Goal: Transaction & Acquisition: Download file/media

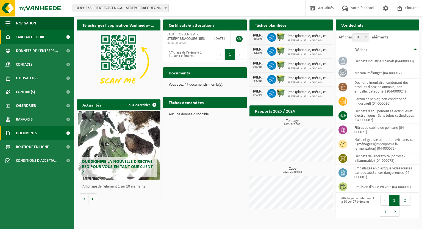
click at [64, 134] on span at bounding box center [68, 133] width 12 height 14
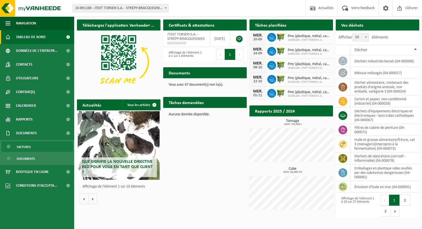
click at [34, 148] on link "Factures" at bounding box center [36, 147] width 71 height 10
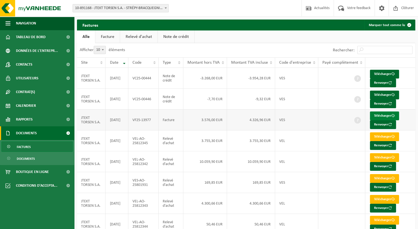
click at [378, 115] on link "Télécharger" at bounding box center [384, 116] width 29 height 9
click at [387, 93] on link "Télécharger" at bounding box center [384, 95] width 29 height 9
click at [386, 73] on link "Télécharger" at bounding box center [384, 74] width 29 height 9
click at [24, 159] on span "Documents" at bounding box center [26, 159] width 18 height 10
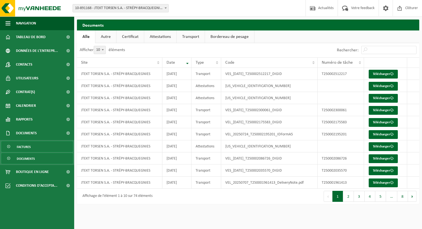
click at [26, 148] on span "Factures" at bounding box center [24, 147] width 14 height 10
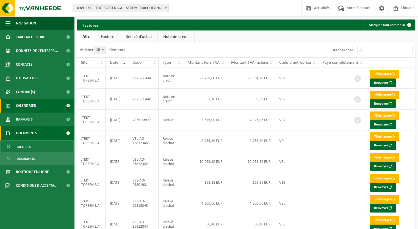
click at [26, 105] on span "Calendrier" at bounding box center [26, 106] width 20 height 14
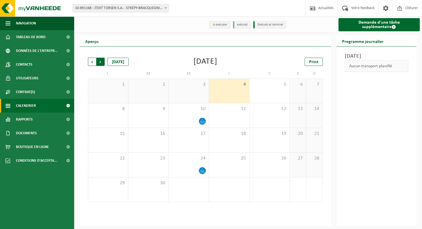
click at [91, 62] on span "Précédent" at bounding box center [92, 62] width 8 height 8
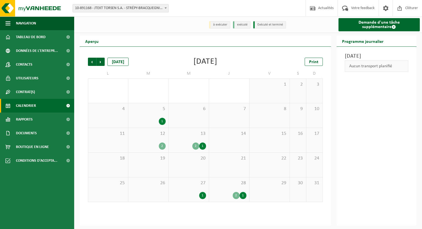
click at [236, 196] on div "2" at bounding box center [236, 195] width 7 height 7
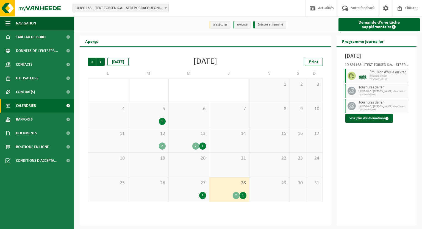
click at [161, 147] on div "2" at bounding box center [162, 146] width 7 height 7
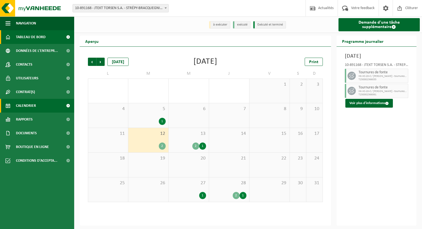
click at [34, 38] on span "Tableau de bord" at bounding box center [31, 37] width 30 height 14
